Goal: Navigation & Orientation: Find specific page/section

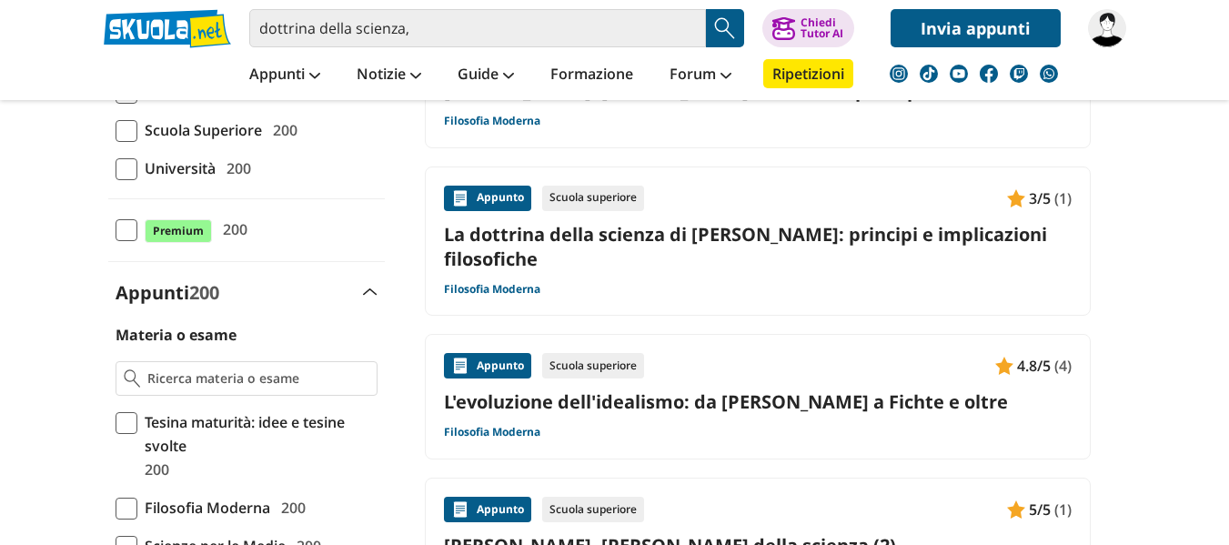
click at [1111, 35] on img at bounding box center [1107, 28] width 38 height 38
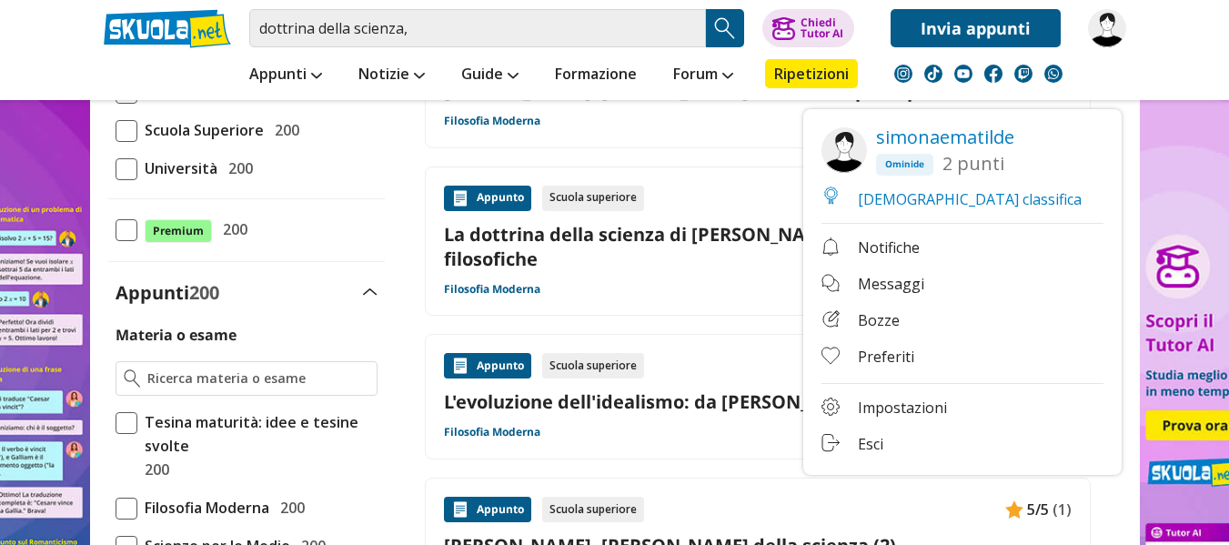
click at [1212, 192] on link at bounding box center [614, 382] width 1229 height 764
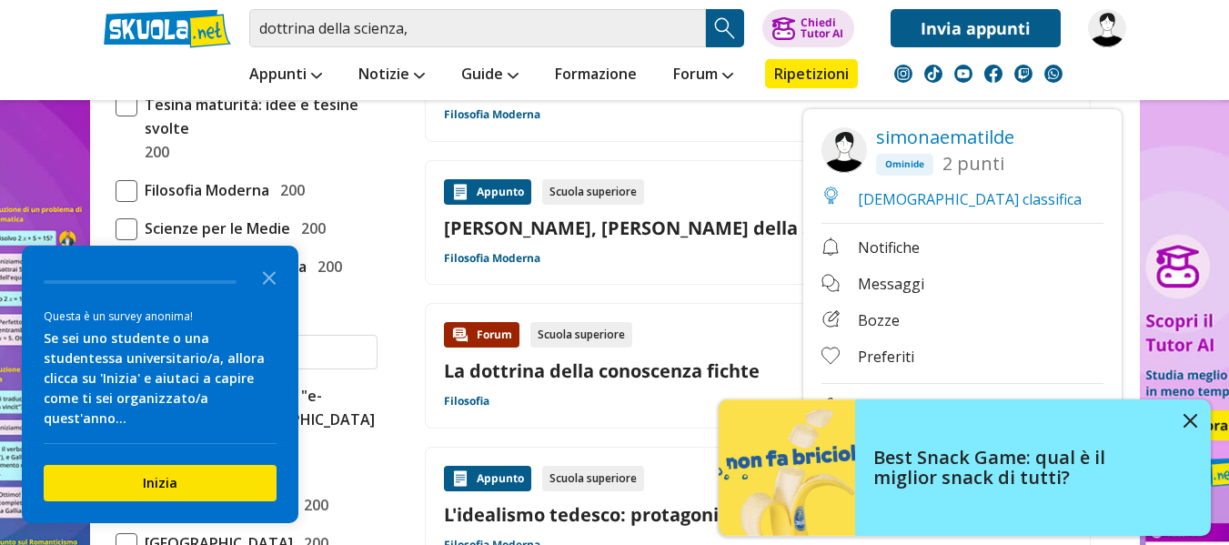
scroll to position [728, 0]
